Goal: Transaction & Acquisition: Purchase product/service

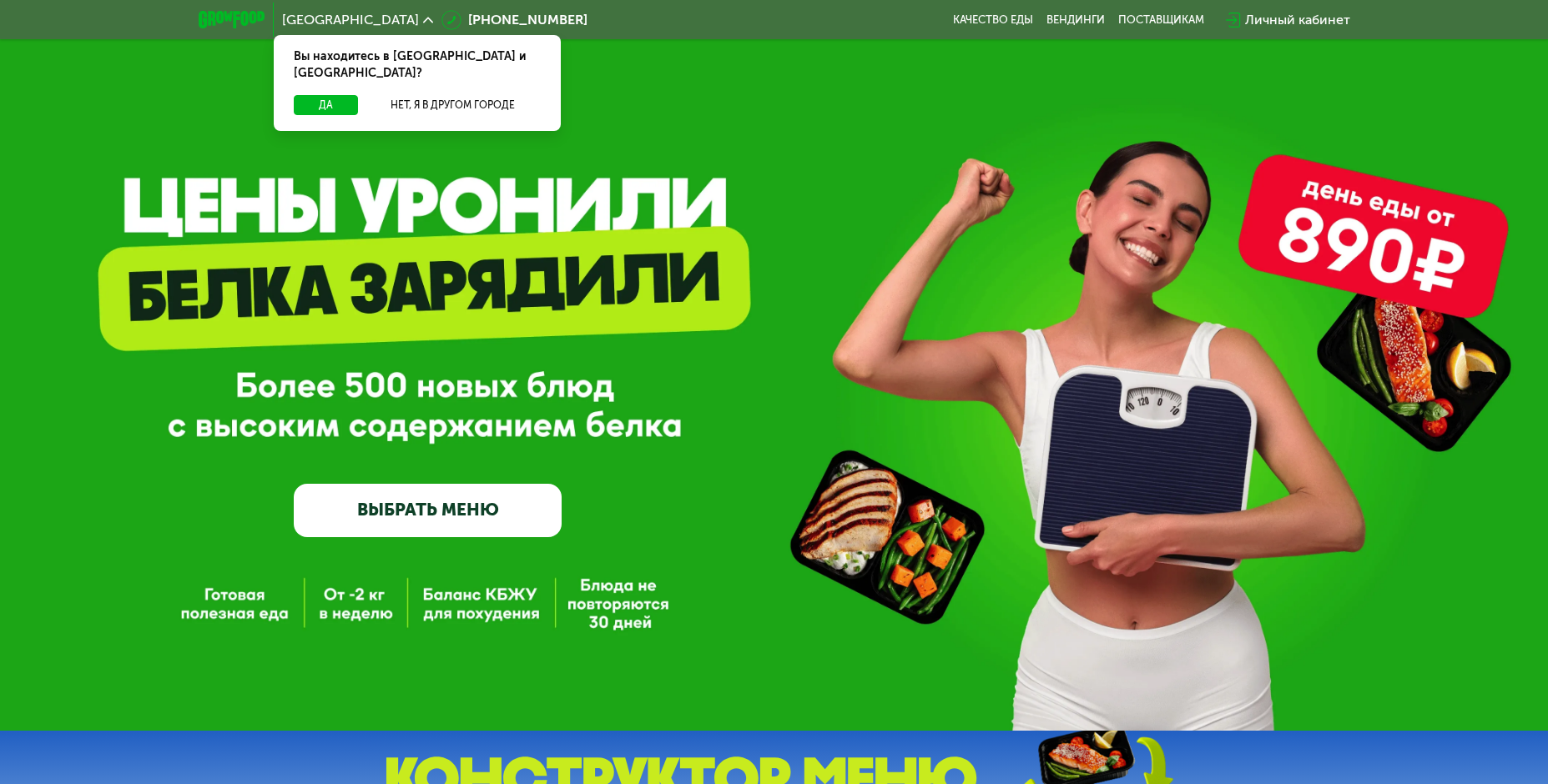
scroll to position [84, 0]
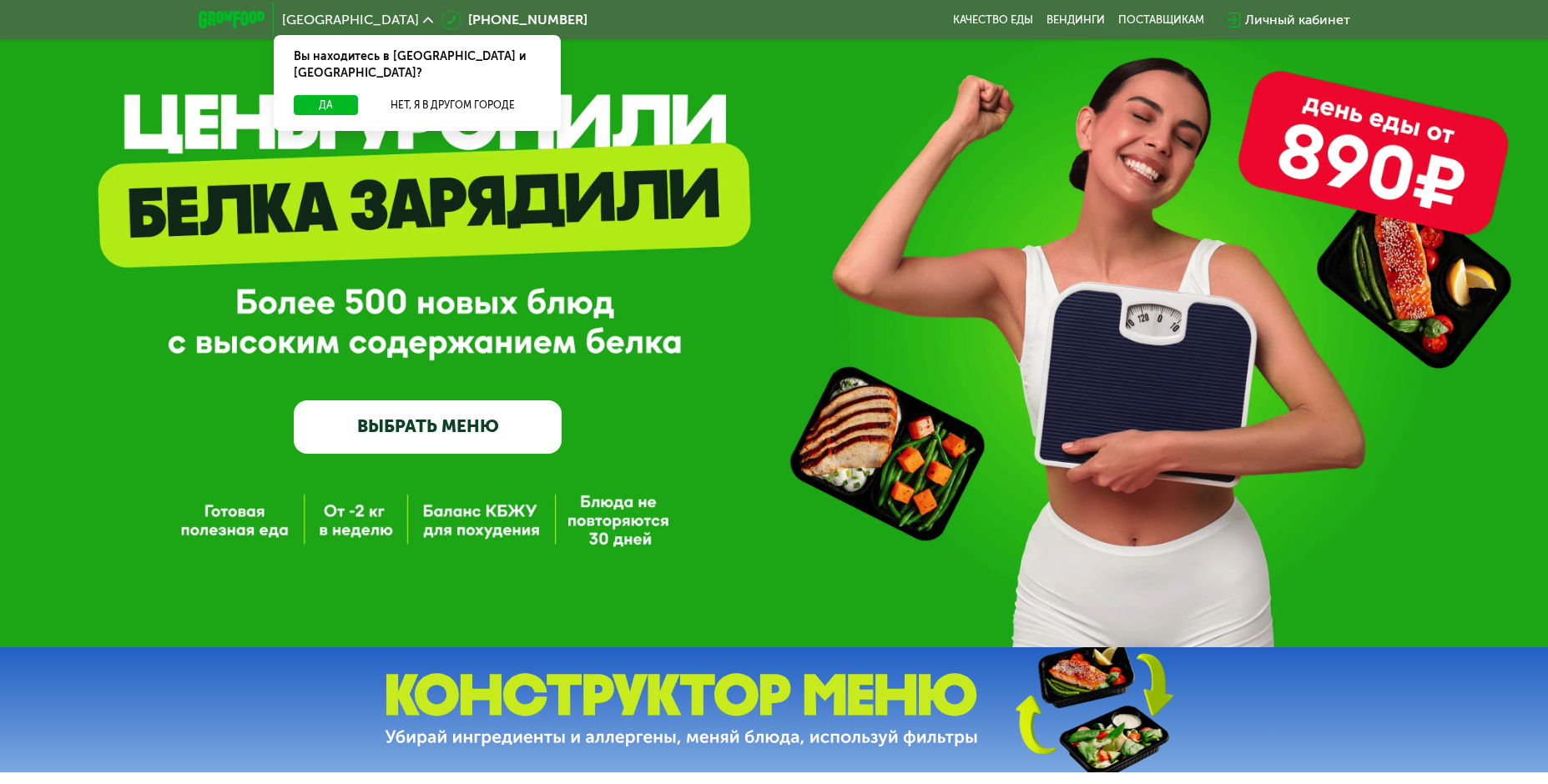
click at [418, 430] on link "ВЫБРАТЬ МЕНЮ" at bounding box center [427, 427] width 267 height 54
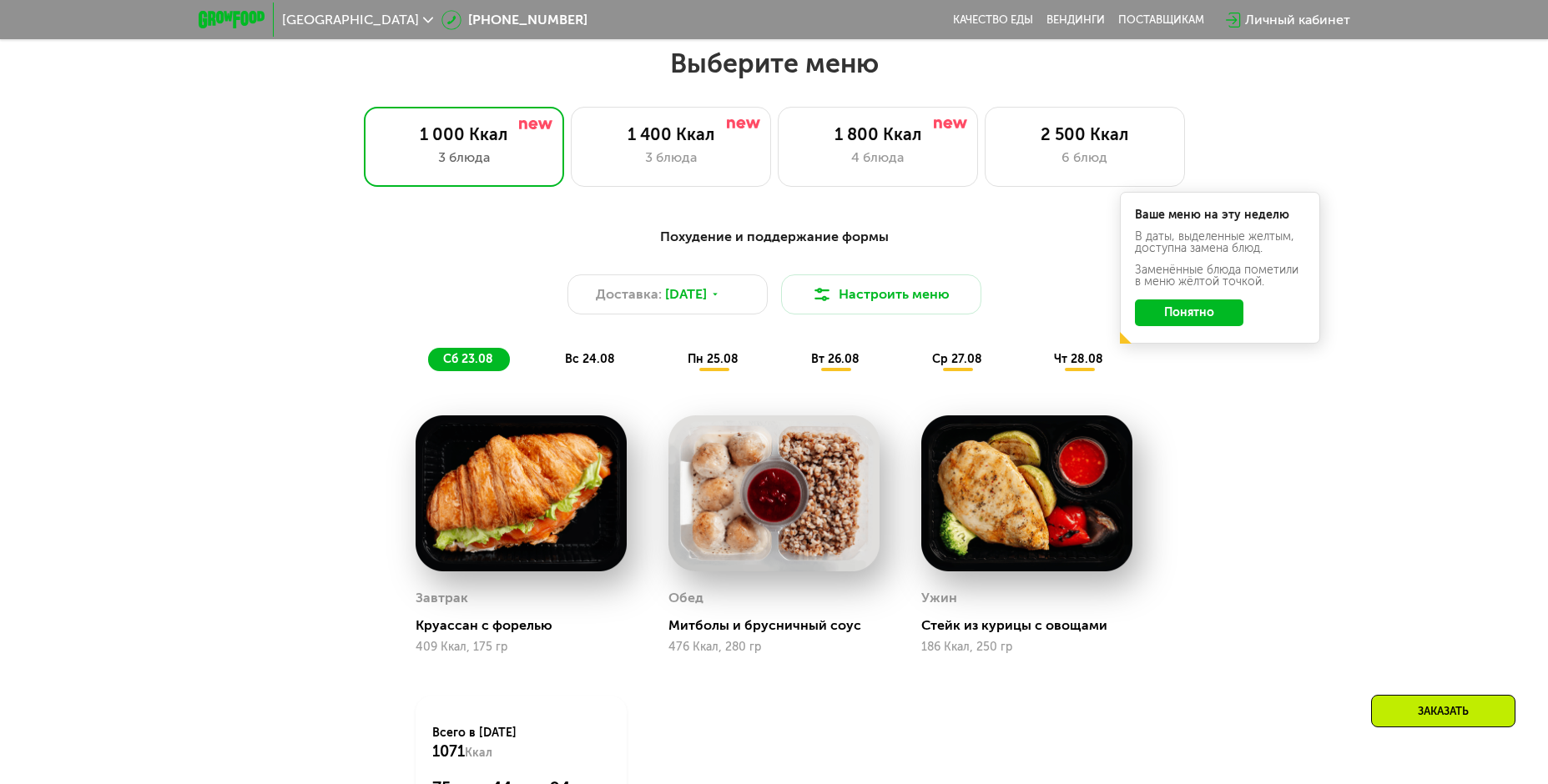
scroll to position [882, 0]
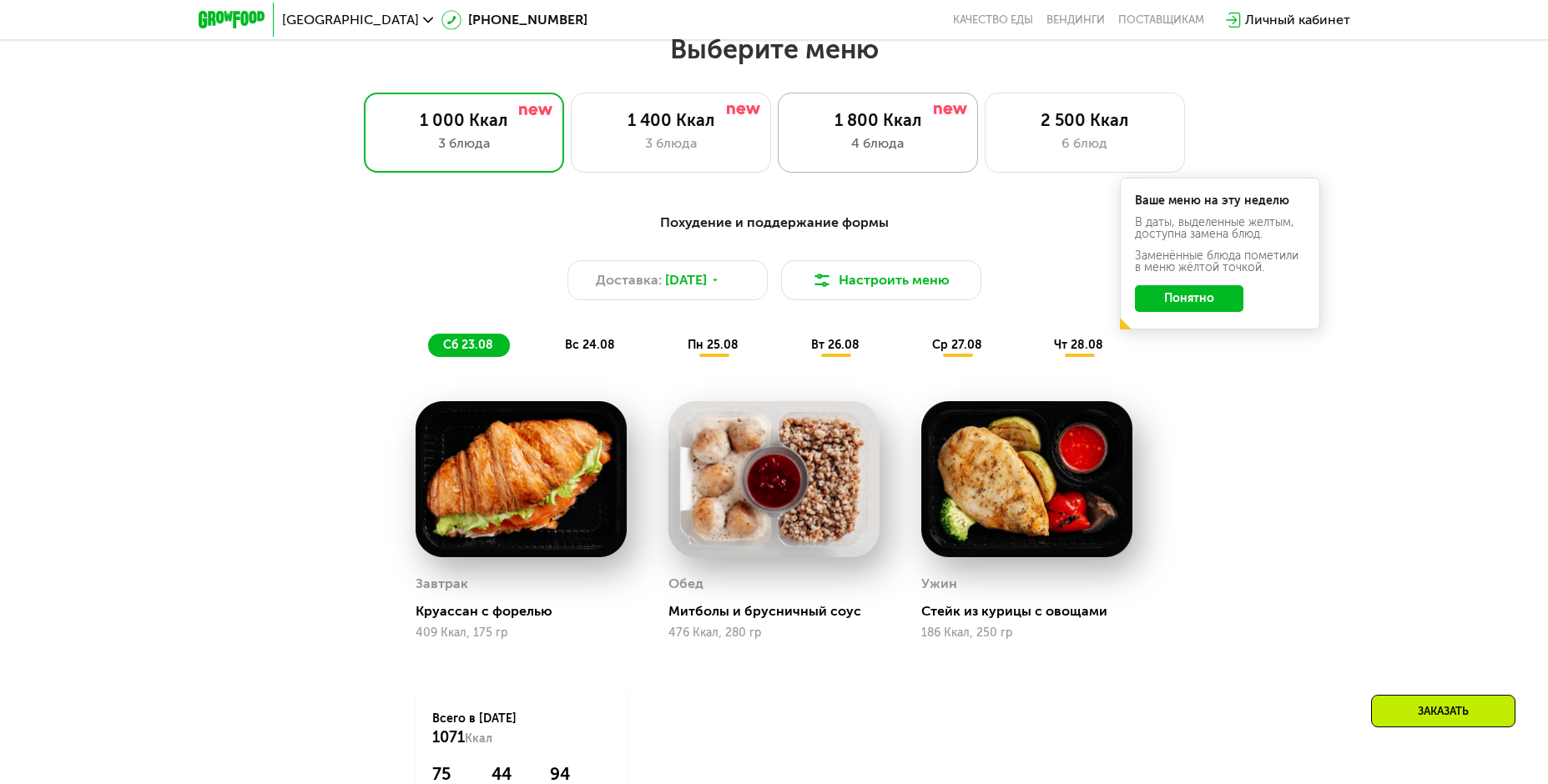
click at [984, 139] on div "1 800 Ккал 4 блюда" at bounding box center [1084, 133] width 201 height 80
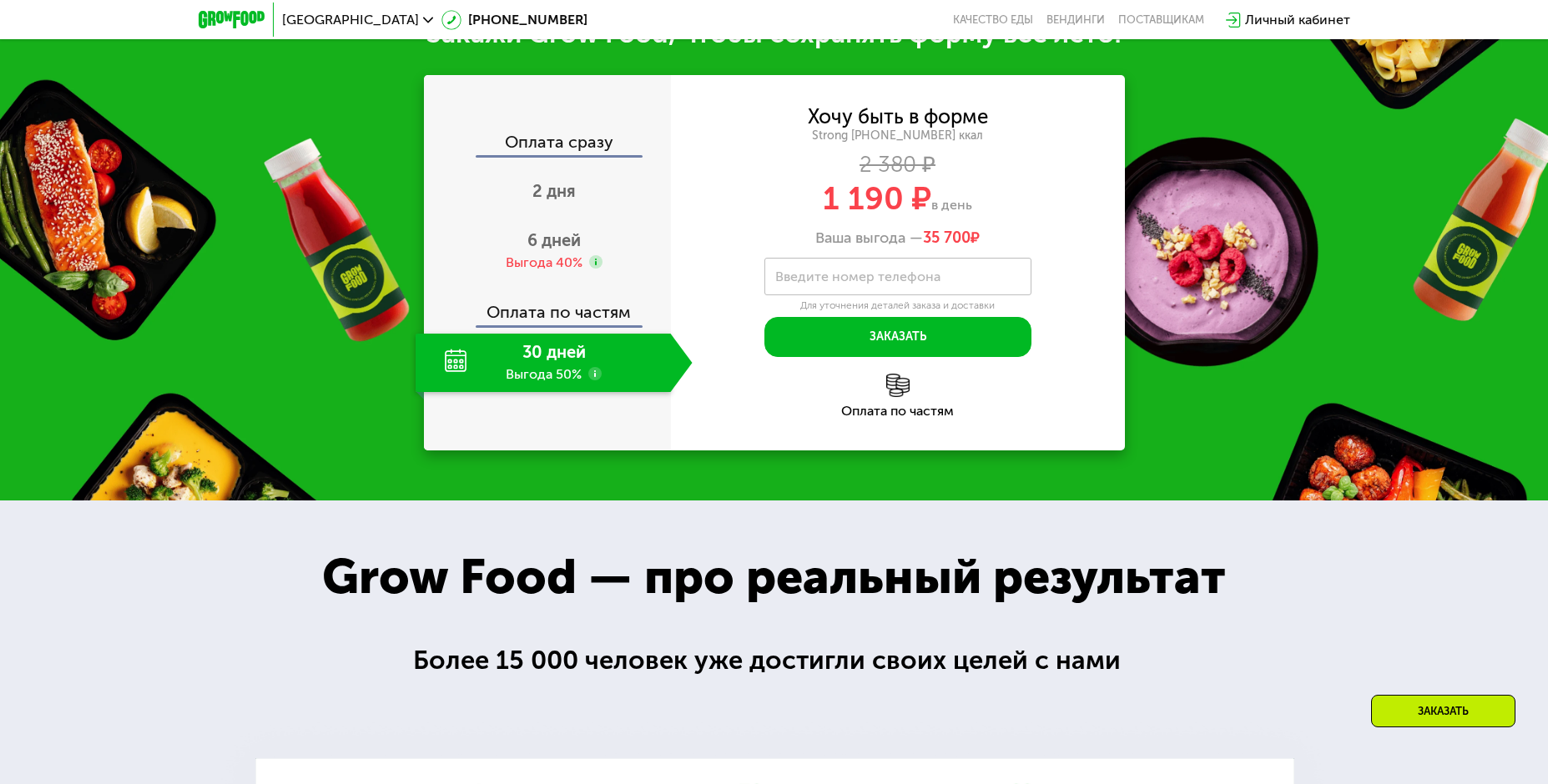
scroll to position [1716, 0]
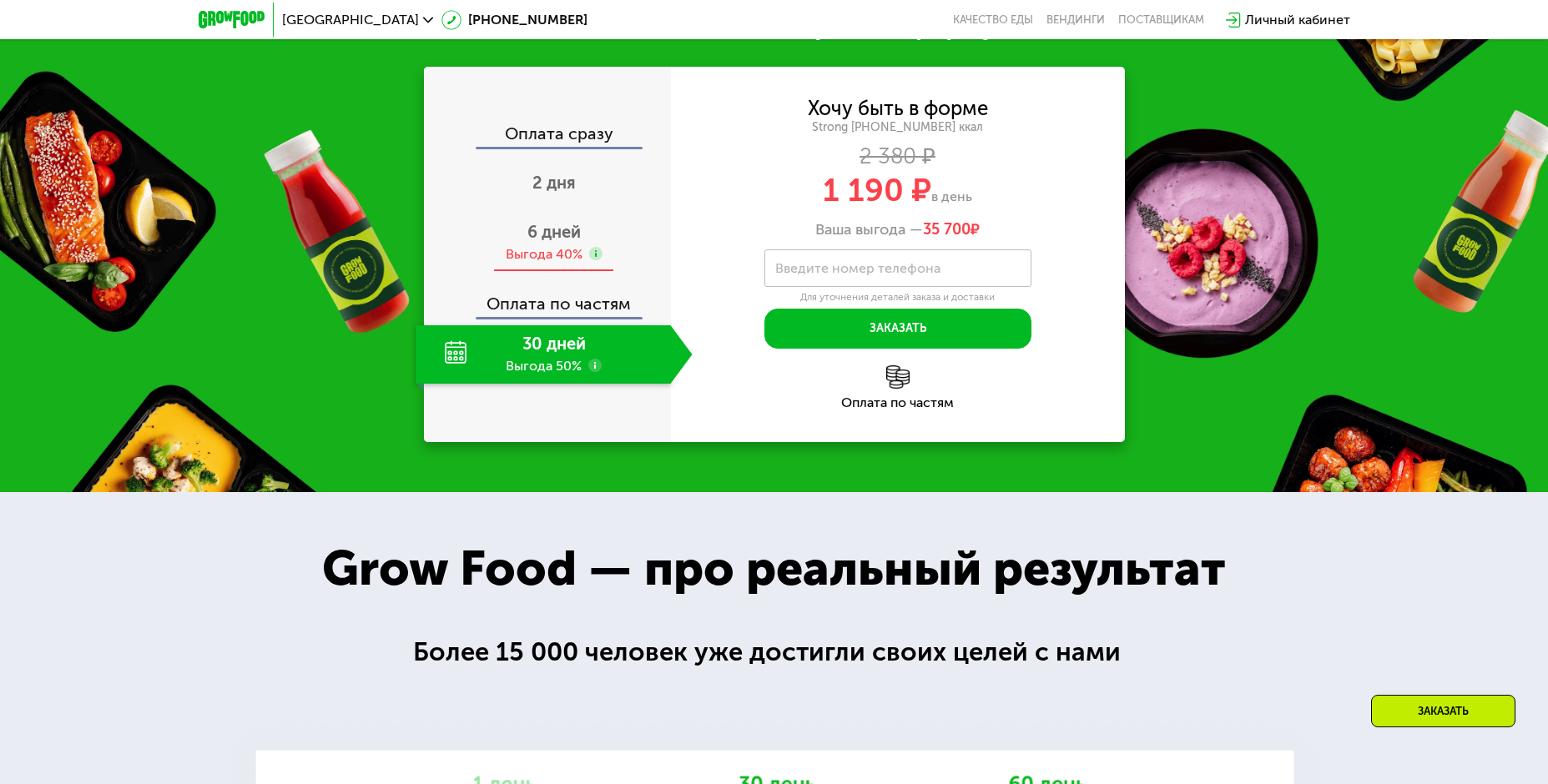
click at [533, 241] on span "6 дней" at bounding box center [554, 231] width 54 height 20
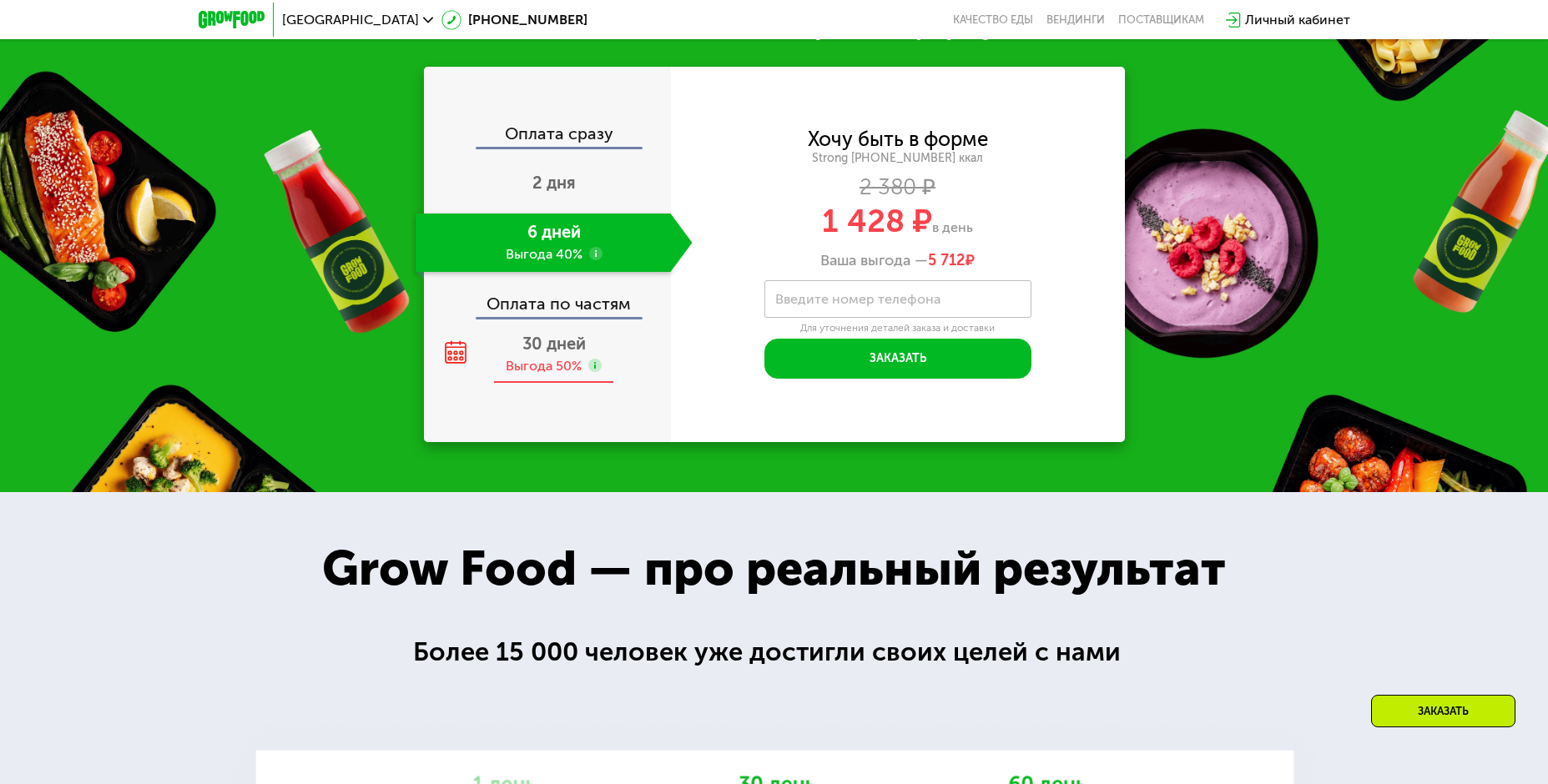
click at [529, 375] on div "Выгода 50%" at bounding box center [544, 366] width 76 height 18
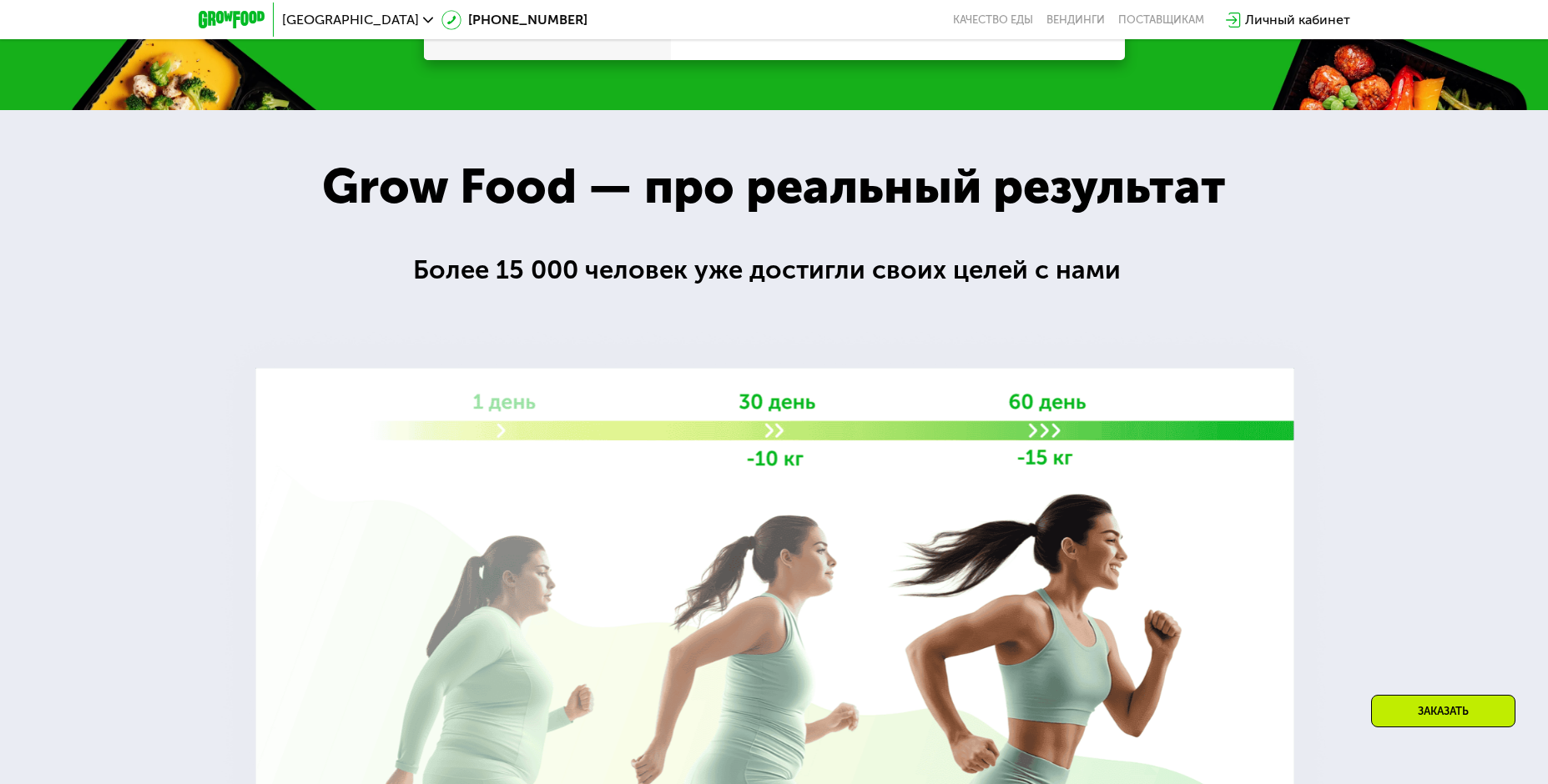
scroll to position [1965, 0]
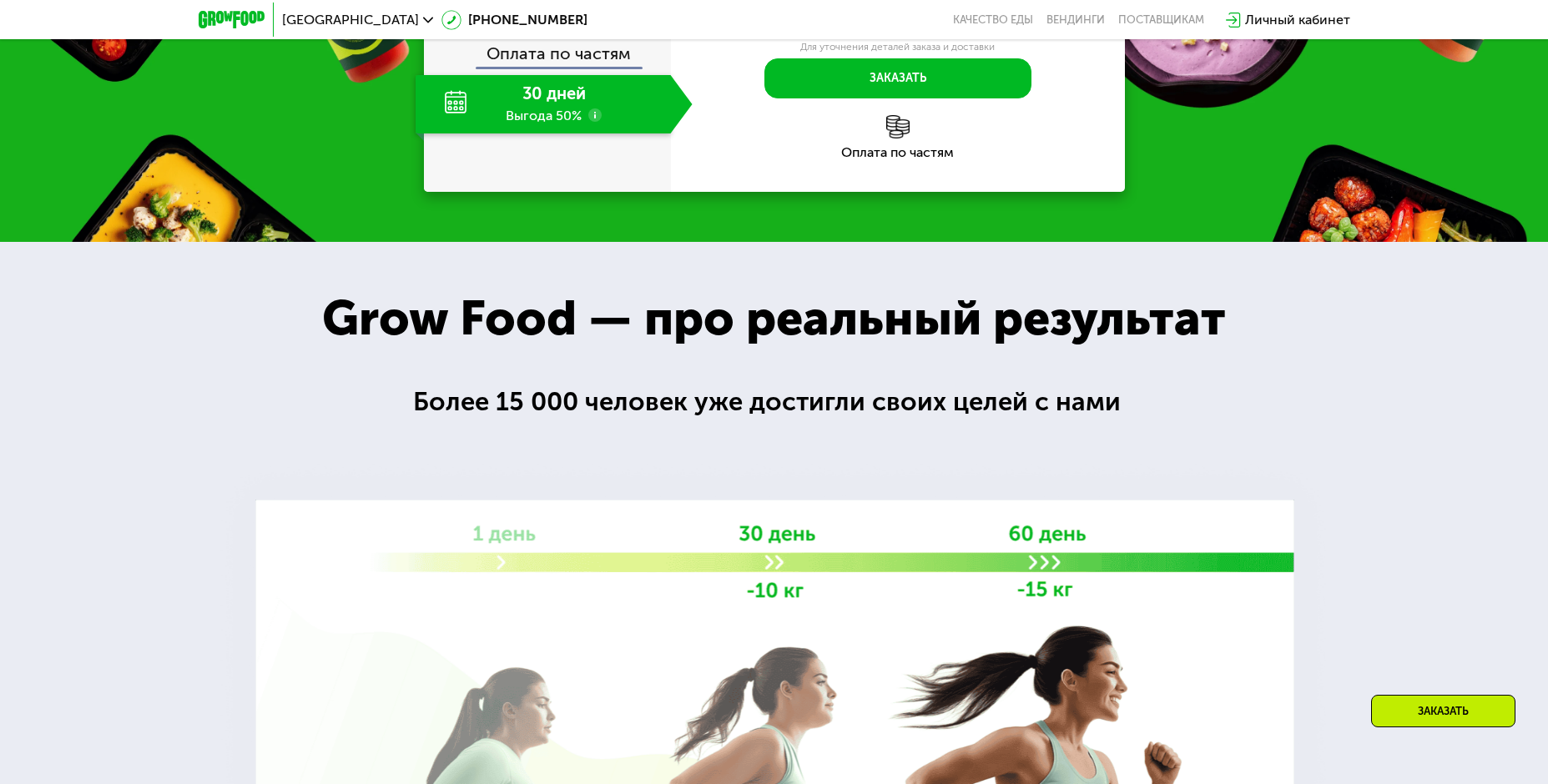
click at [310, 20] on span "[GEOGRAPHIC_DATA]" at bounding box center [350, 19] width 137 height 13
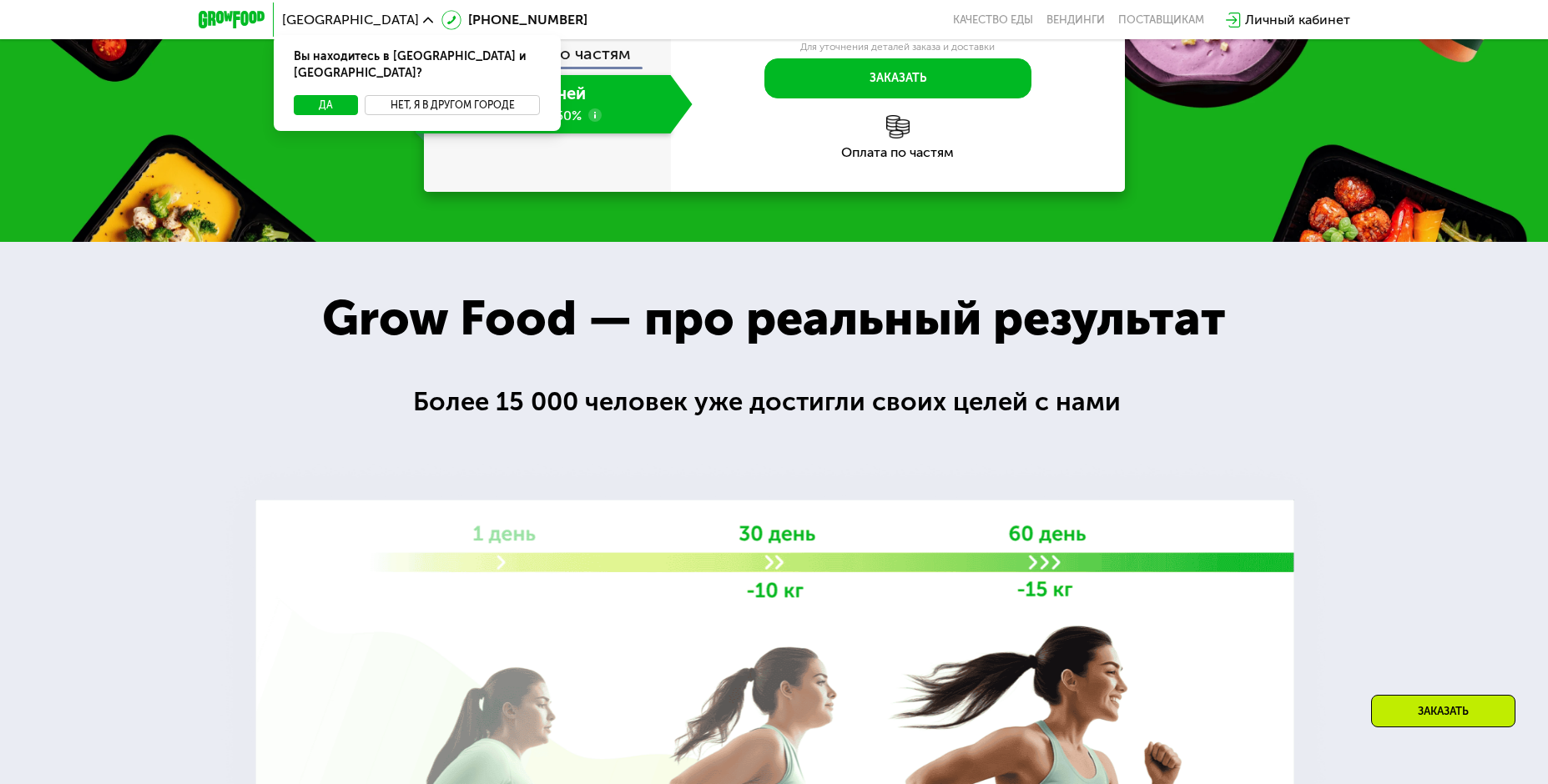
click at [406, 95] on button "Нет, я в другом городе" at bounding box center [452, 105] width 176 height 20
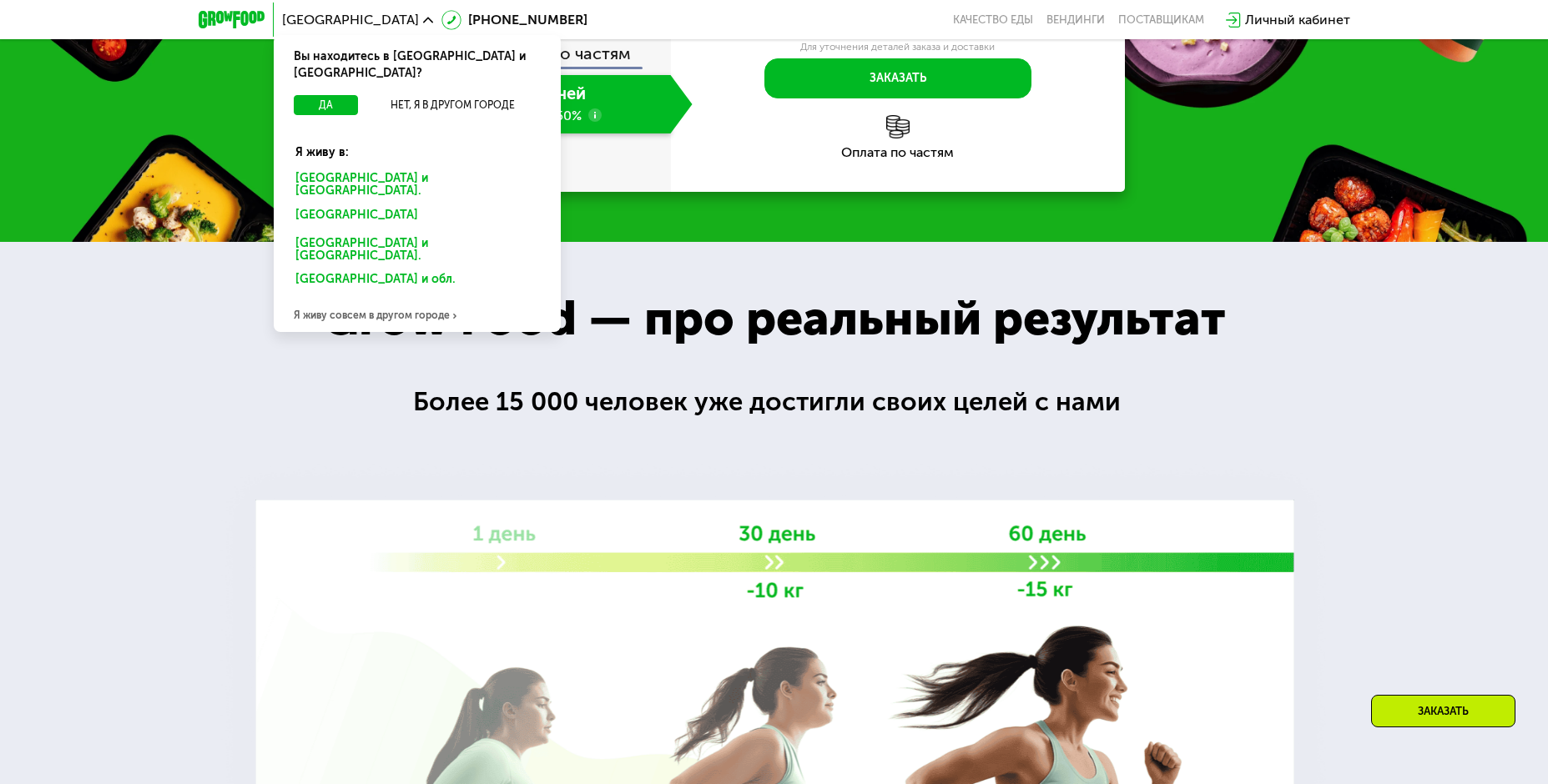
click at [368, 204] on div "[GEOGRAPHIC_DATA] и [GEOGRAPHIC_DATA]." at bounding box center [413, 217] width 260 height 27
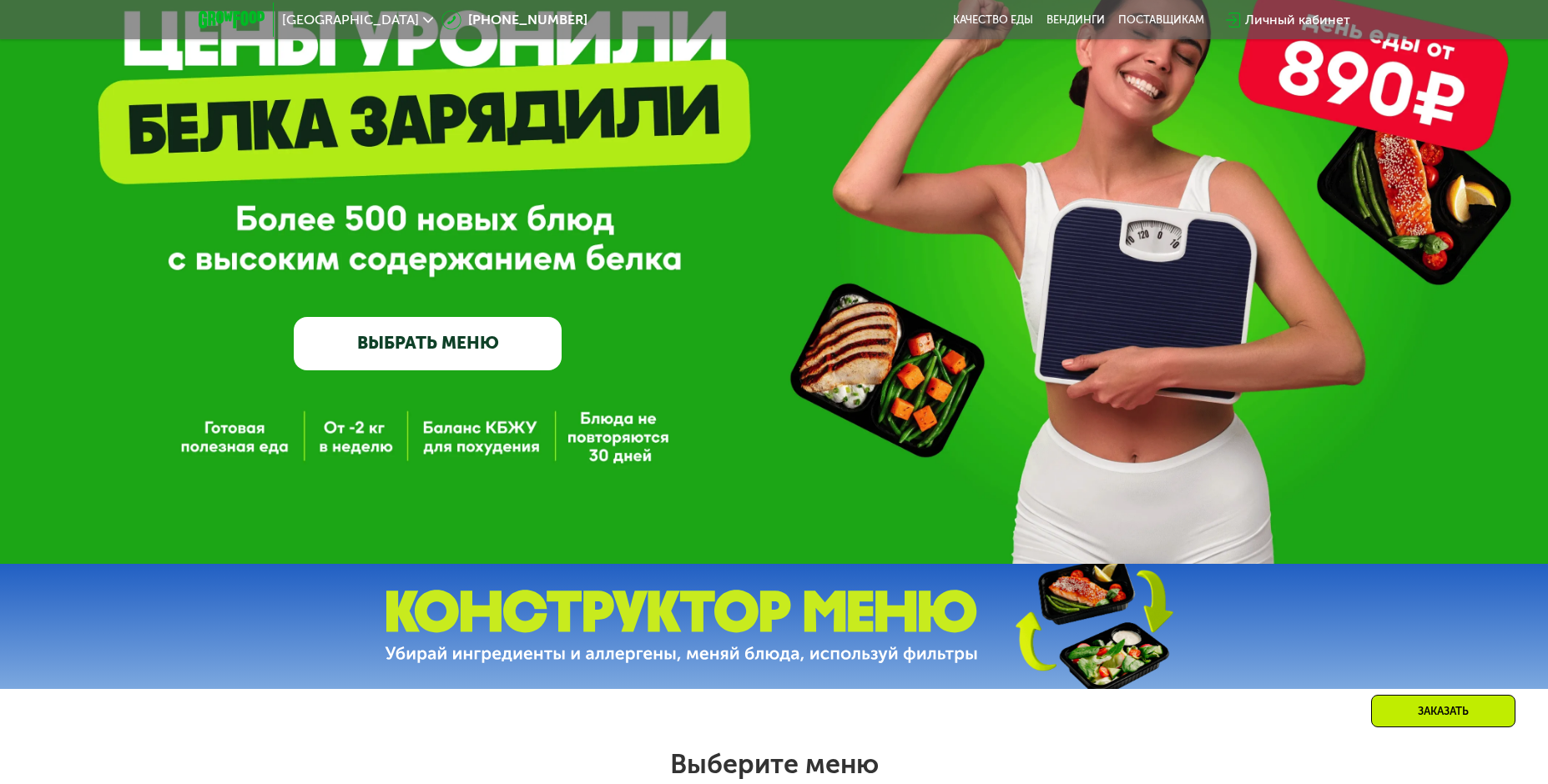
click at [478, 361] on link "ВЫБРАТЬ МЕНЮ" at bounding box center [427, 344] width 267 height 54
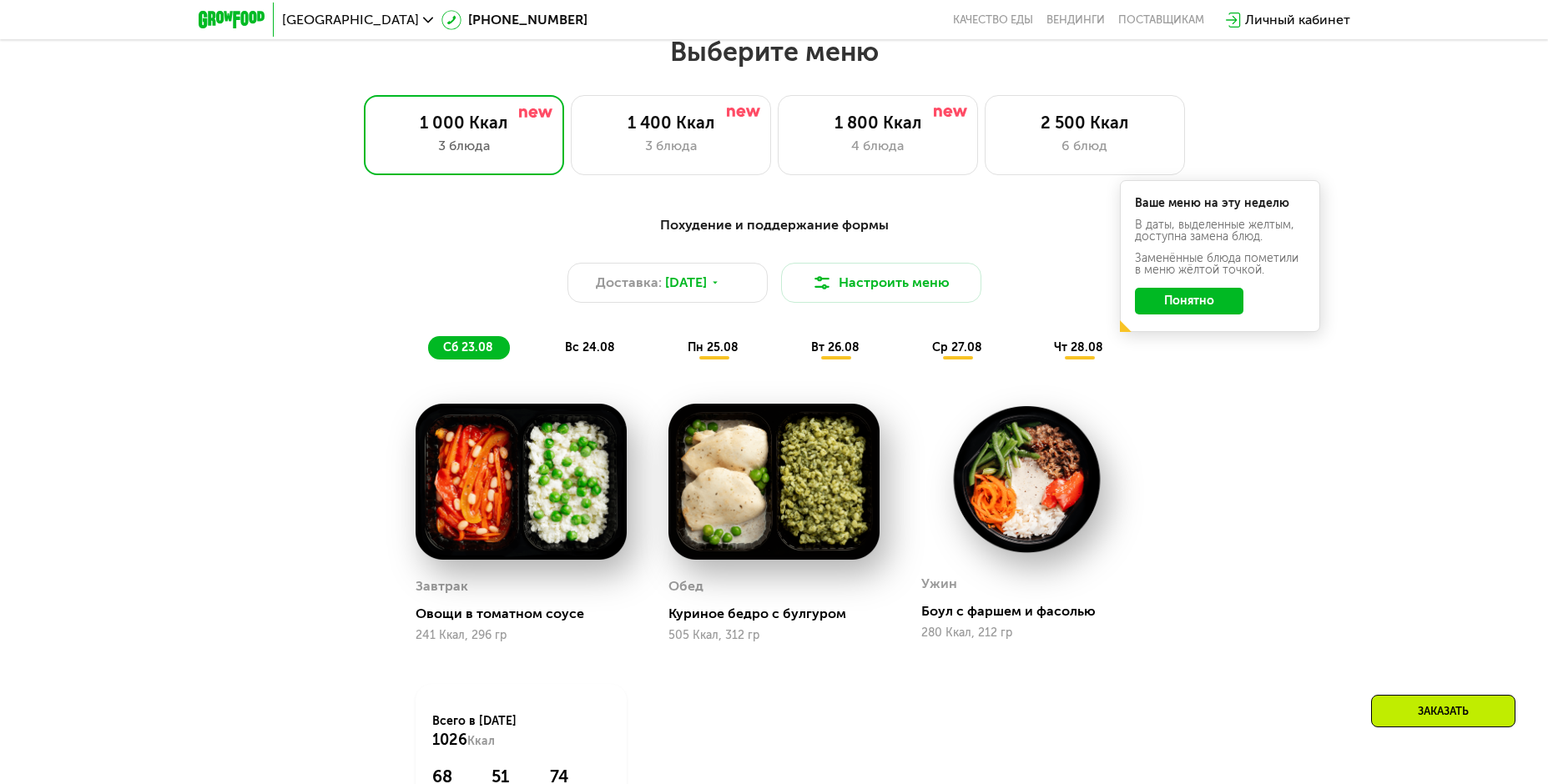
scroll to position [882, 0]
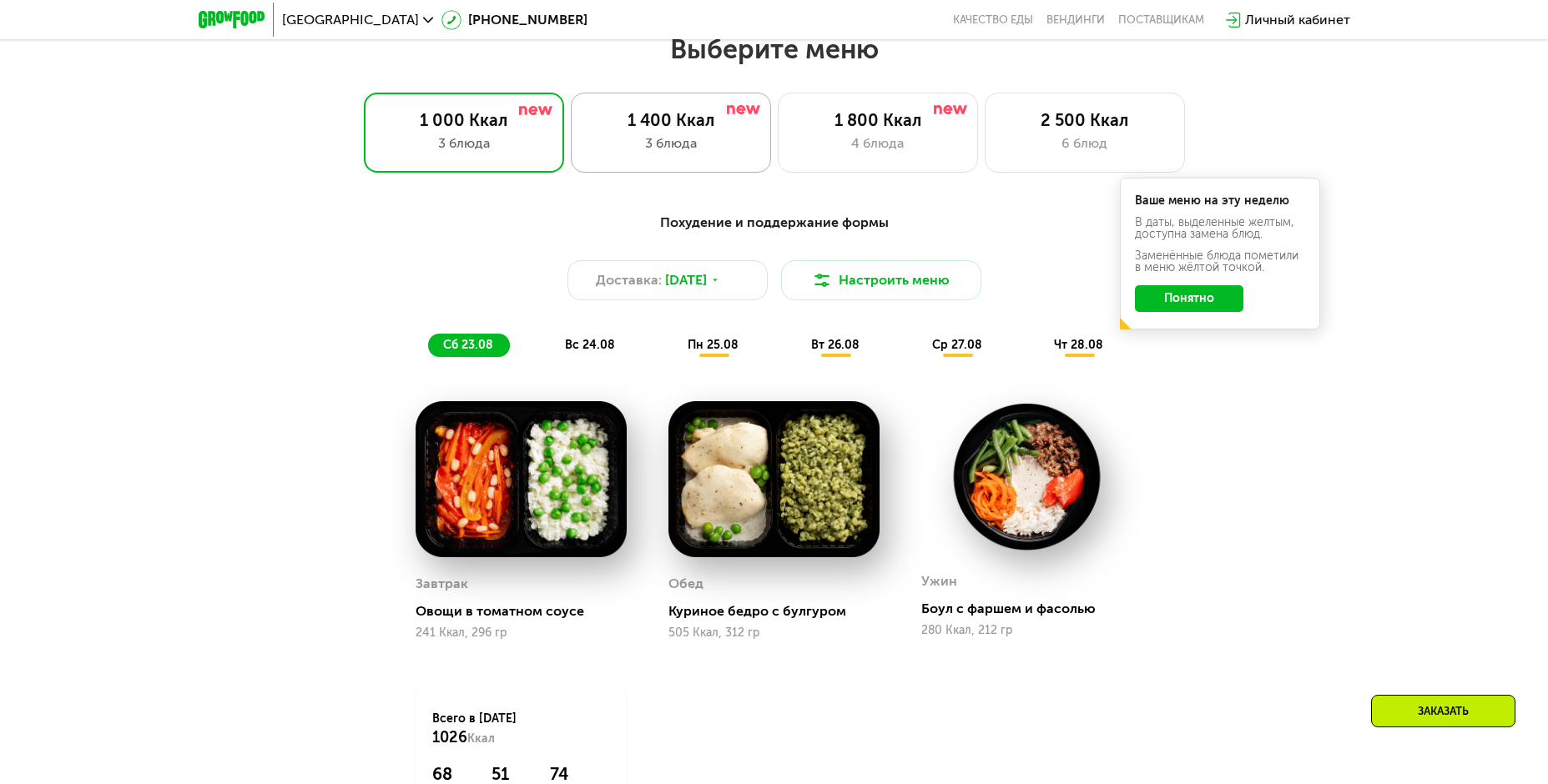
click at [692, 130] on div "1 400 Ккал" at bounding box center [671, 120] width 166 height 20
